Goal: Information Seeking & Learning: Learn about a topic

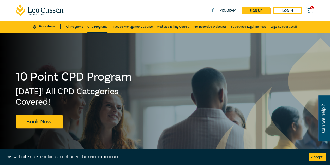
click at [99, 25] on link "CPD Programs" at bounding box center [97, 27] width 20 height 12
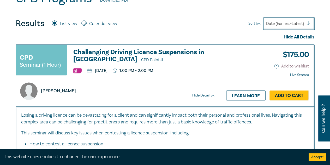
scroll to position [157, 0]
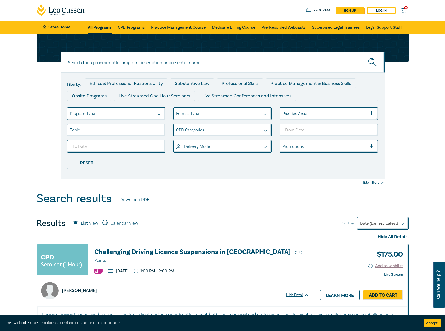
click at [161, 250] on h3 "Challenging Driving Licence Suspensions in Victoria CPD Points 1" at bounding box center [201, 257] width 215 height 16
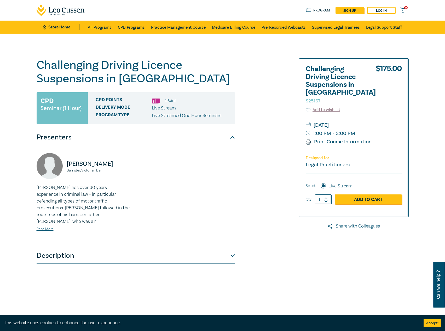
click at [123, 250] on button "Description" at bounding box center [136, 256] width 198 height 16
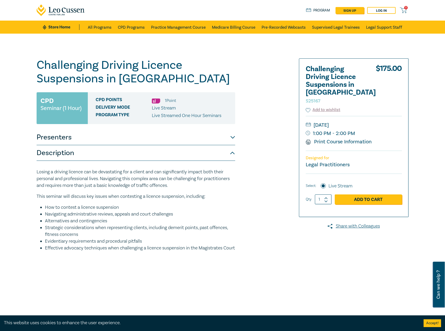
click at [203, 139] on button "Presenters" at bounding box center [136, 138] width 198 height 16
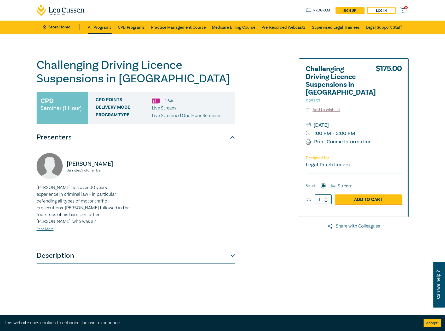
click at [96, 24] on link "All Programs" at bounding box center [100, 27] width 24 height 13
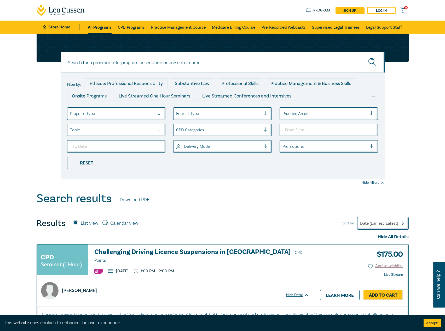
click at [230, 67] on input at bounding box center [223, 62] width 324 height 21
click at [361, 55] on button "submit" at bounding box center [372, 63] width 23 height 16
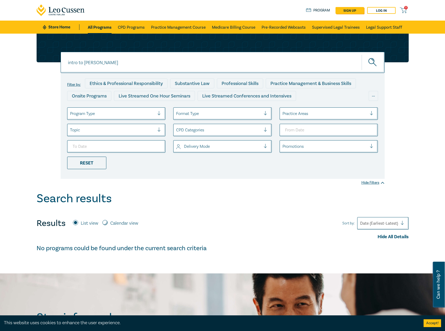
click at [103, 25] on link "All Programs" at bounding box center [100, 27] width 24 height 13
click at [157, 62] on input "intro to wills" at bounding box center [223, 62] width 324 height 21
drag, startPoint x: 145, startPoint y: 64, endPoint x: 23, endPoint y: 64, distance: 122.2
click at [23, 64] on div "intro to wills intro to wills intro to wills Filter by: Ethics & Professional R…" at bounding box center [222, 113] width 445 height 158
type input "w25103"
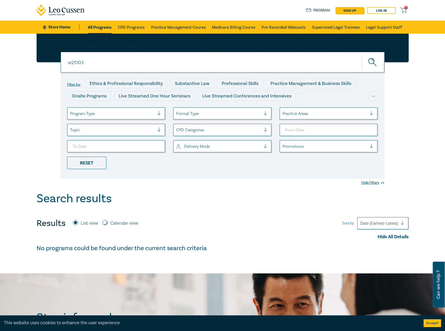
click at [361, 55] on button "submit" at bounding box center [372, 63] width 23 height 16
click at [129, 30] on link "CPD Programs" at bounding box center [131, 27] width 27 height 13
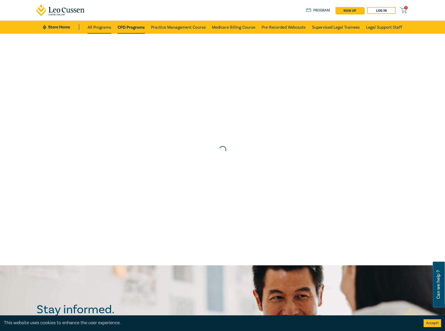
click at [99, 27] on link "All Programs" at bounding box center [99, 27] width 24 height 13
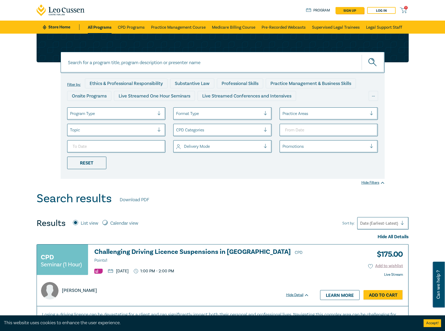
click at [141, 63] on input at bounding box center [223, 62] width 324 height 21
type input "w25103"
click at [361, 55] on button "submit" at bounding box center [372, 63] width 23 height 16
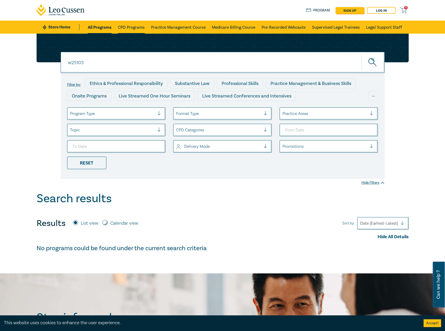
click at [131, 27] on link "CPD Programs" at bounding box center [131, 27] width 27 height 13
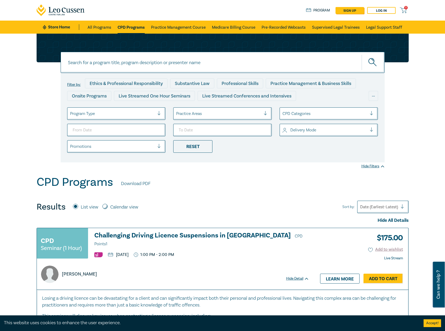
click at [109, 61] on input at bounding box center [223, 62] width 324 height 21
type input "w25103"
click at [361, 55] on button "submit" at bounding box center [372, 63] width 23 height 16
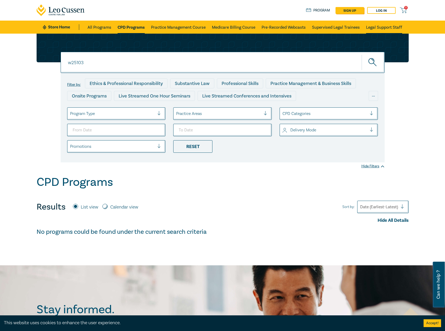
click at [380, 27] on link "Legal Support Staff" at bounding box center [384, 27] width 36 height 13
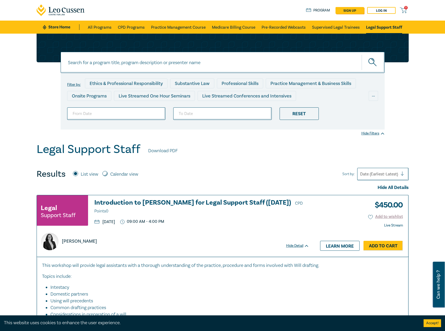
click at [162, 62] on input at bounding box center [223, 62] width 324 height 21
type input "w25103"
click at [361, 55] on button "submit" at bounding box center [372, 63] width 23 height 16
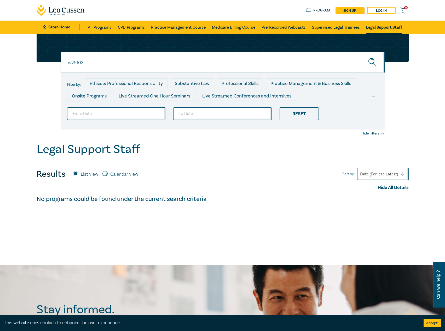
drag, startPoint x: 103, startPoint y: 63, endPoint x: 48, endPoint y: 65, distance: 55.4
click at [48, 65] on div "w25103 w25103 w25103 Filter by: Ethics & Professional Responsibility Substantiv…" at bounding box center [222, 82] width 378 height 96
click at [113, 174] on label "Calendar view" at bounding box center [124, 174] width 28 height 7
click at [108, 174] on input "Calendar view" at bounding box center [104, 173] width 5 height 5
radio input "true"
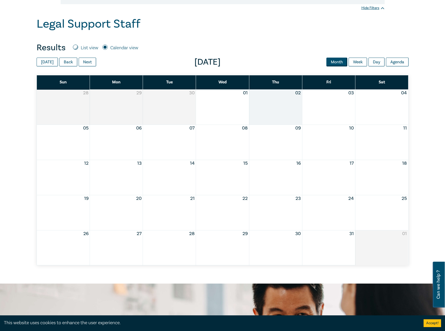
scroll to position [131, 0]
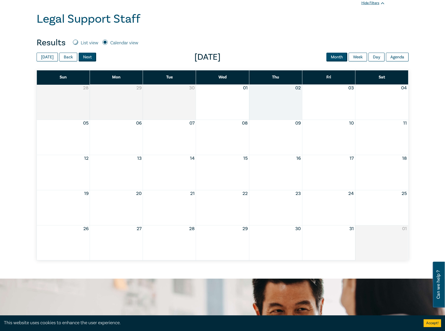
click at [83, 56] on button "Next" at bounding box center [87, 57] width 17 height 9
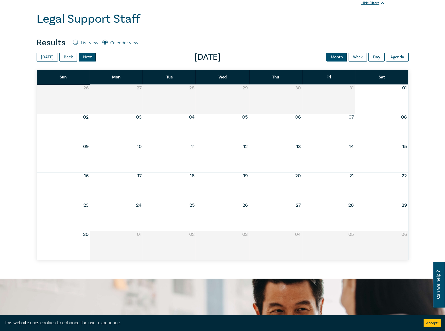
click at [83, 56] on button "Next" at bounding box center [87, 57] width 17 height 9
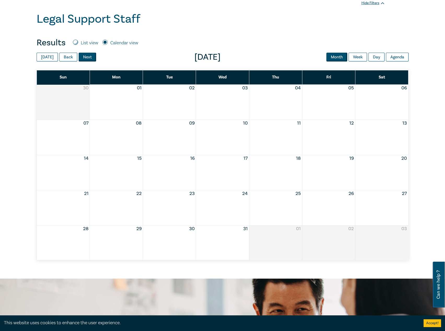
click at [83, 56] on button "Next" at bounding box center [87, 57] width 17 height 9
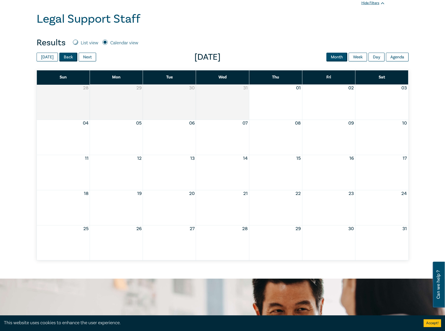
click at [68, 57] on button "Back" at bounding box center [68, 57] width 18 height 9
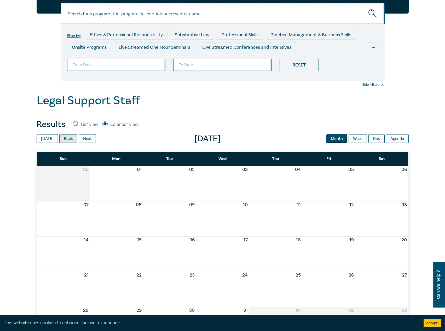
scroll to position [0, 0]
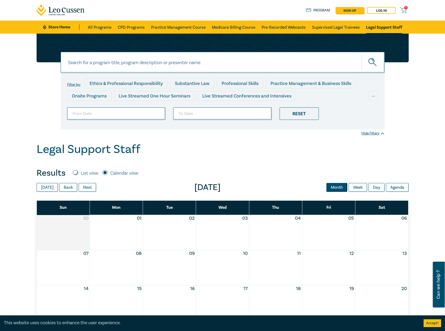
click at [72, 28] on link "Store Home" at bounding box center [61, 27] width 36 height 6
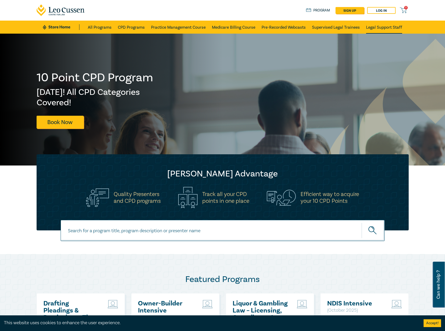
click at [378, 28] on link "Legal Support Staff" at bounding box center [384, 27] width 36 height 13
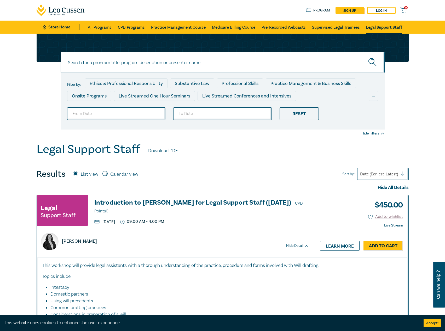
click at [125, 175] on label "Calendar view" at bounding box center [124, 174] width 28 height 7
click at [108, 175] on input "Calendar view" at bounding box center [104, 173] width 5 height 5
radio input "true"
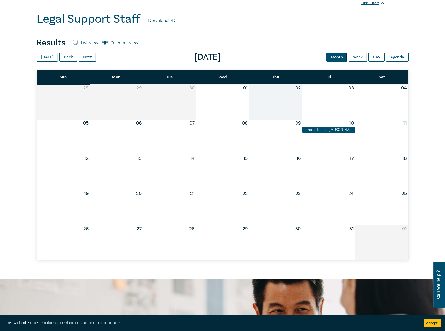
scroll to position [78, 0]
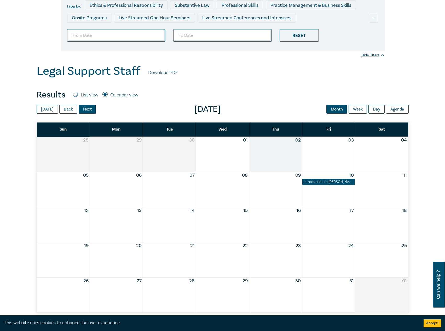
click at [86, 109] on button "Next" at bounding box center [87, 109] width 17 height 9
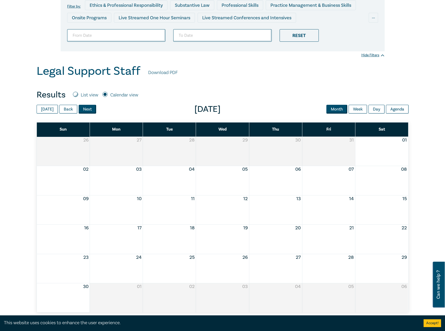
click at [86, 109] on button "Next" at bounding box center [87, 109] width 17 height 9
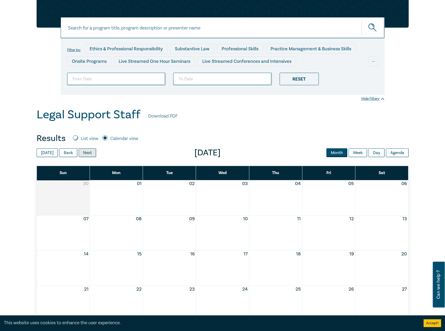
scroll to position [0, 0]
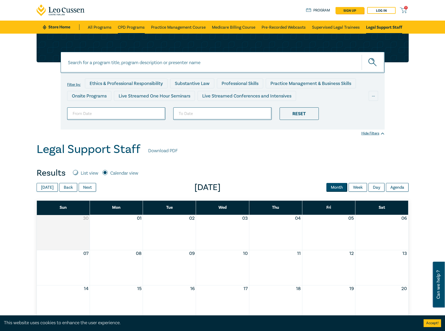
click at [128, 24] on link "CPD Programs" at bounding box center [131, 27] width 27 height 13
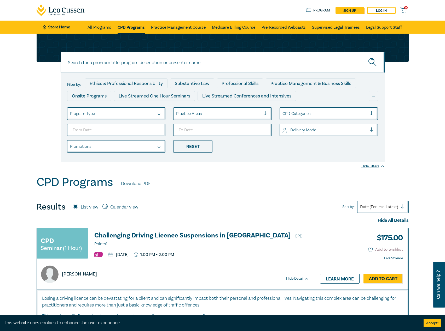
click at [133, 233] on h3 "Challenging Driving Licence Suspensions in Victoria CPD Points 1" at bounding box center [201, 240] width 215 height 16
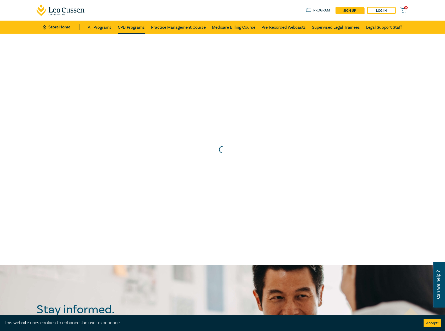
click at [127, 27] on link "CPD Programs" at bounding box center [131, 27] width 27 height 13
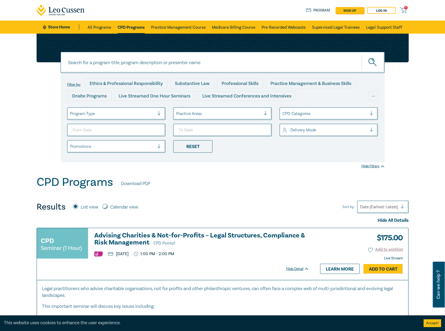
click at [180, 60] on input at bounding box center [223, 62] width 324 height 21
type input "w25103"
click at [361, 55] on button "submit" at bounding box center [372, 63] width 23 height 16
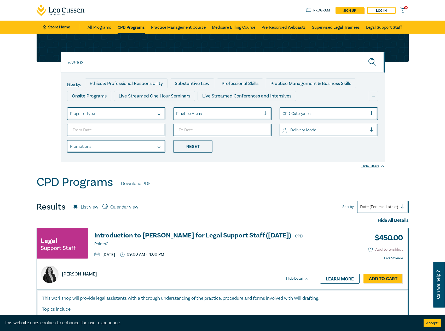
click at [234, 232] on h3 "Introduction to [PERSON_NAME] for Legal Support Staff ([DATE]) CPD Points 0" at bounding box center [201, 240] width 215 height 16
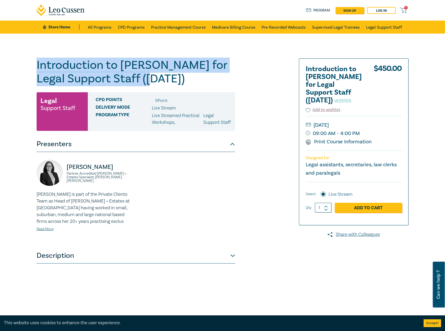
drag, startPoint x: 185, startPoint y: 85, endPoint x: 11, endPoint y: 60, distance: 176.1
click at [10, 60] on div "Introduction to [PERSON_NAME] for Legal Support Staff ([DATE]) W25103 Legal Sup…" at bounding box center [222, 189] width 445 height 311
copy h1 "Introduction to [PERSON_NAME] for Legal Support Staff ([DATE])"
drag, startPoint x: 375, startPoint y: 124, endPoint x: 369, endPoint y: 126, distance: 6.4
click at [369, 126] on small "[DATE]" at bounding box center [353, 125] width 96 height 8
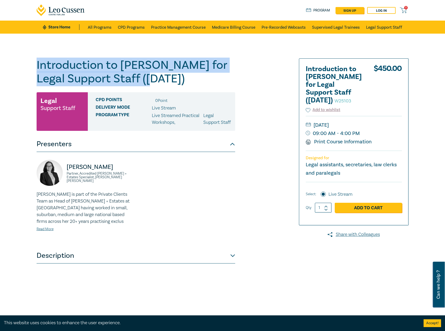
copy small "[DATE]"
